Goal: Contribute content: Add original content to the website for others to see

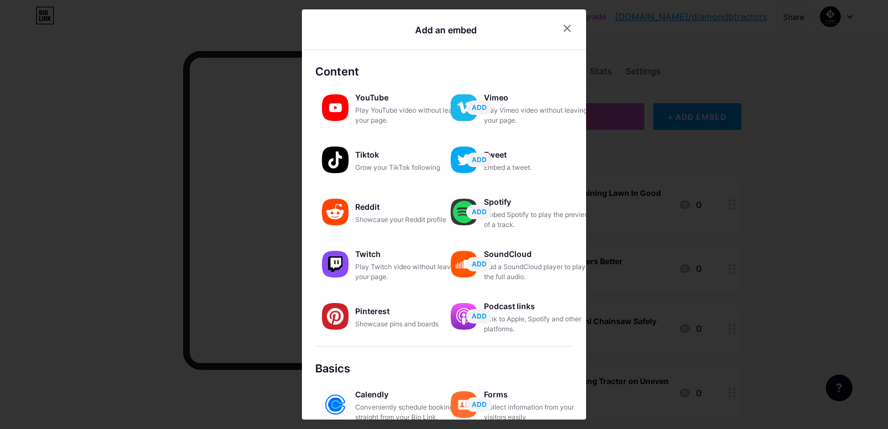
scroll to position [155, 0]
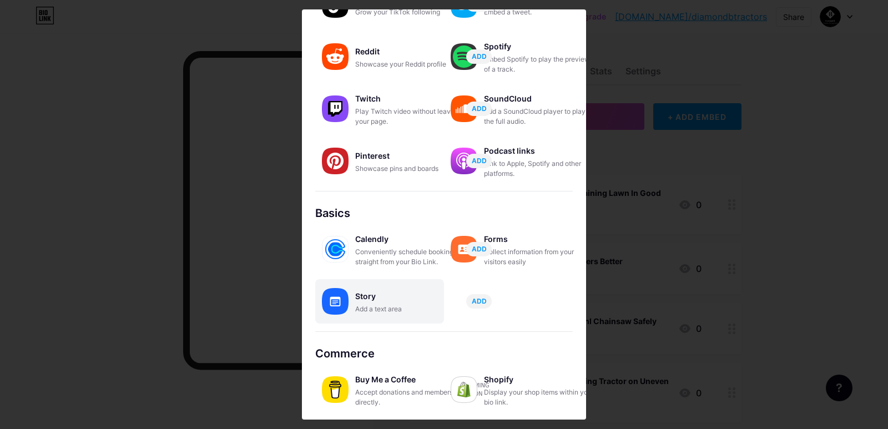
click at [402, 307] on div "Add a text area" at bounding box center [410, 309] width 111 height 10
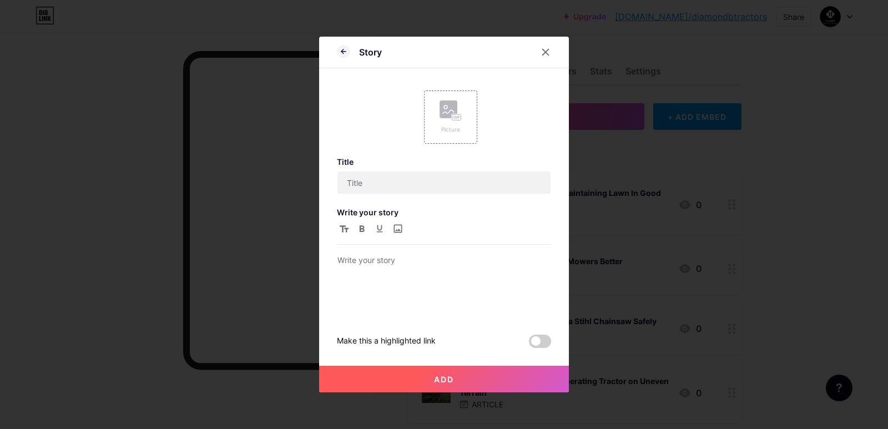
scroll to position [0, 0]
click at [462, 127] on div "Picture" at bounding box center [450, 116] width 53 height 53
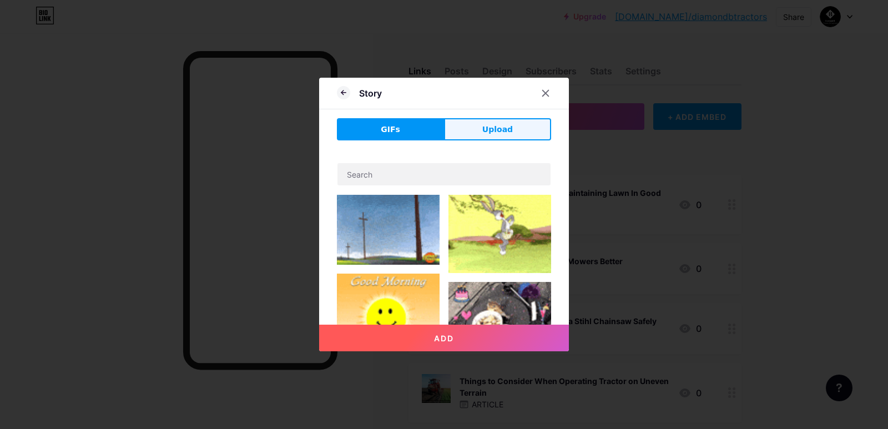
click at [488, 130] on span "Upload" at bounding box center [497, 130] width 31 height 12
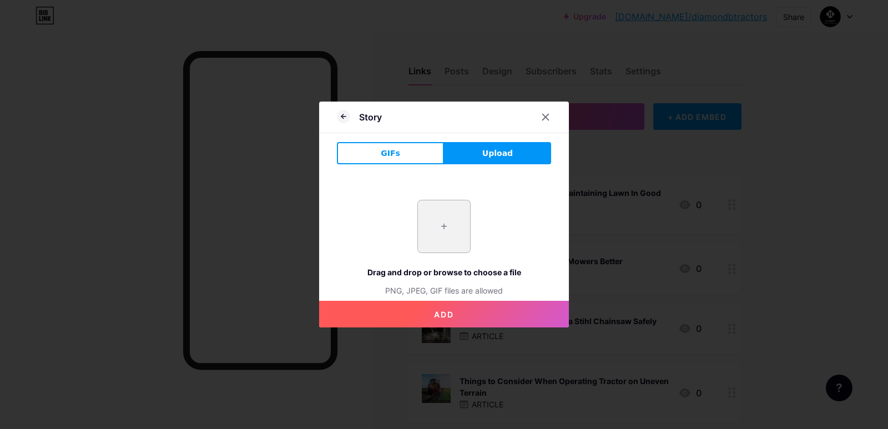
click at [445, 233] on input "file" at bounding box center [444, 226] width 52 height 52
type input "C:\fakepath\imgi_26_1_JSfF1P3exdSvxUqBCzDg5g.jpeg"
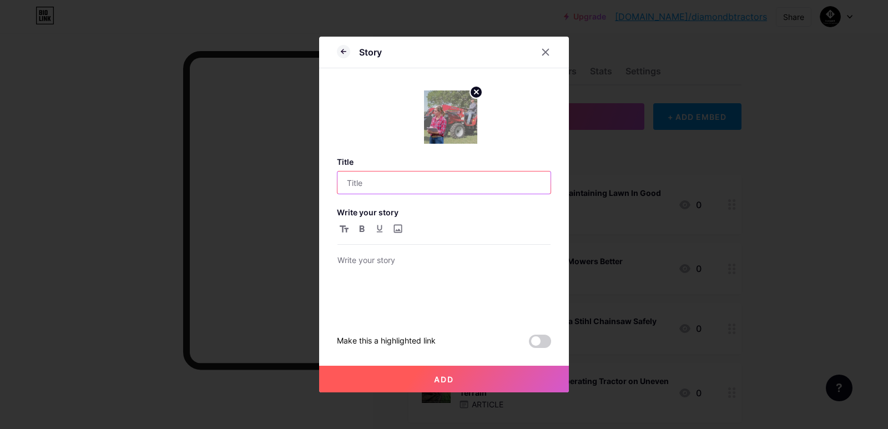
click at [395, 184] on input "text" at bounding box center [443, 182] width 213 height 22
paste input "Mahindra Tractor Maintenance Tips for Farming Season"
type input "Mahindra Tractor Maintenance Tips for Farming Season"
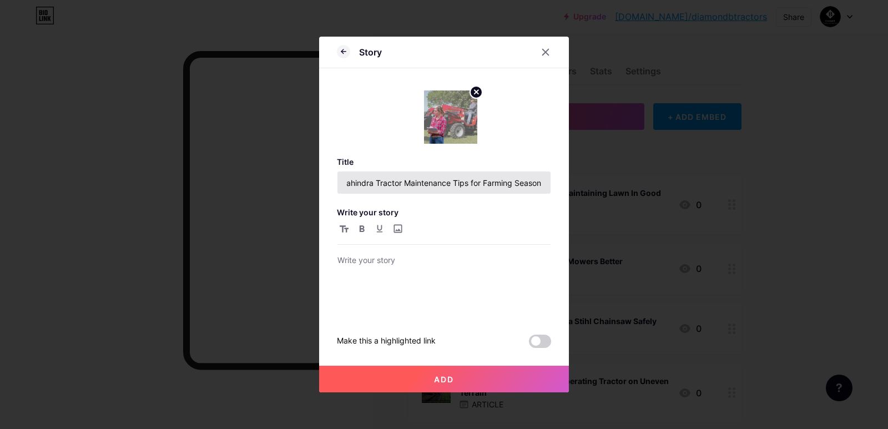
scroll to position [0, 0]
click at [430, 274] on div at bounding box center [443, 285] width 213 height 63
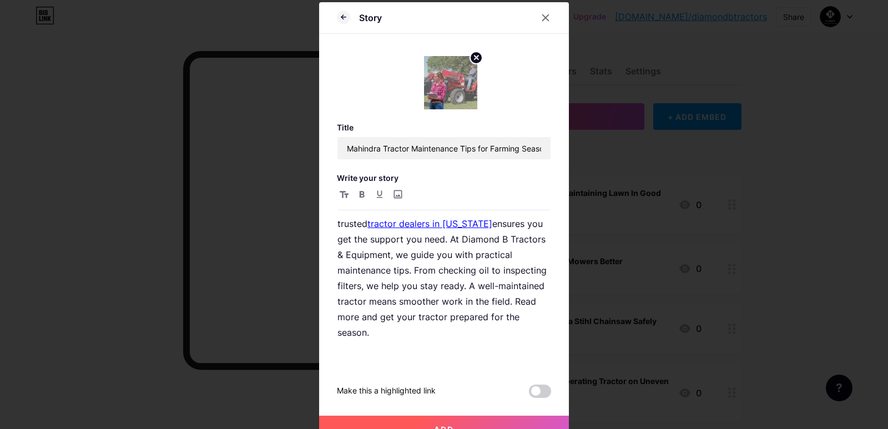
scroll to position [57, 0]
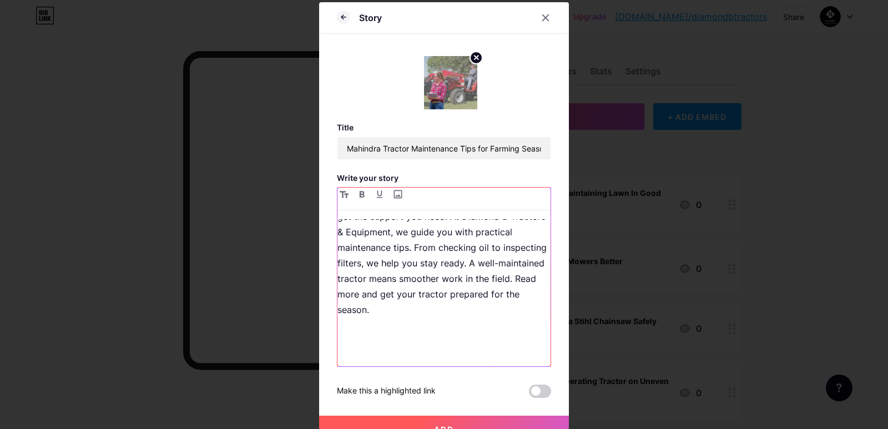
click at [428, 354] on p at bounding box center [443, 341] width 213 height 31
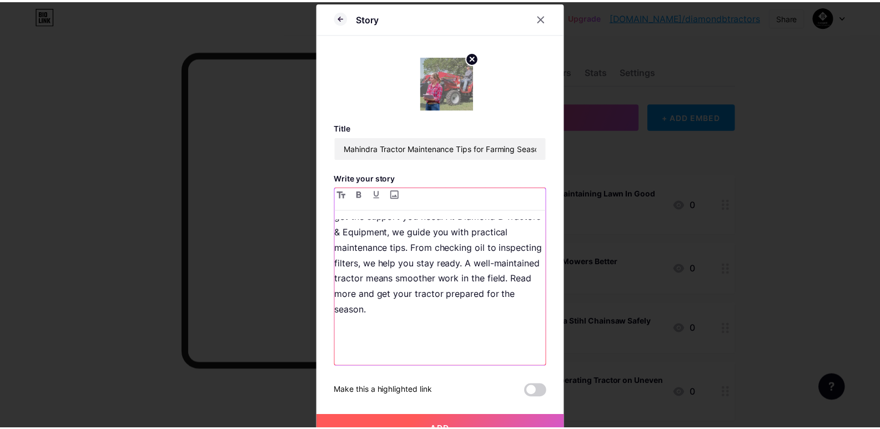
scroll to position [111, 0]
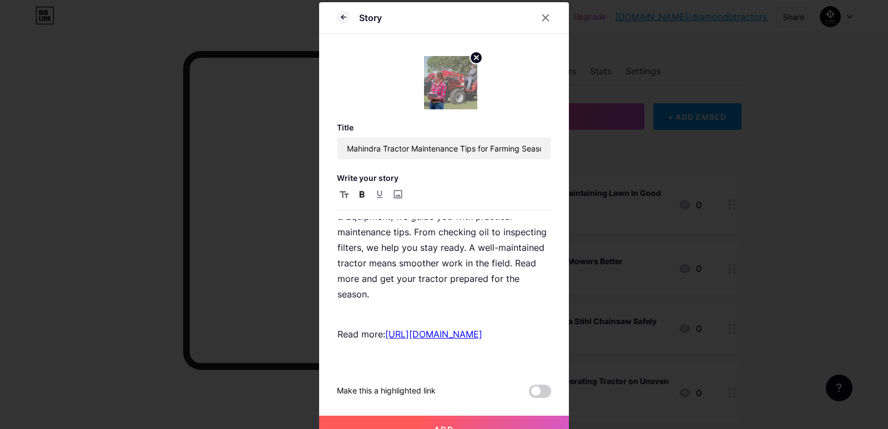
click at [485, 424] on button "Add" at bounding box center [444, 429] width 250 height 27
